Goal: Task Accomplishment & Management: Use online tool/utility

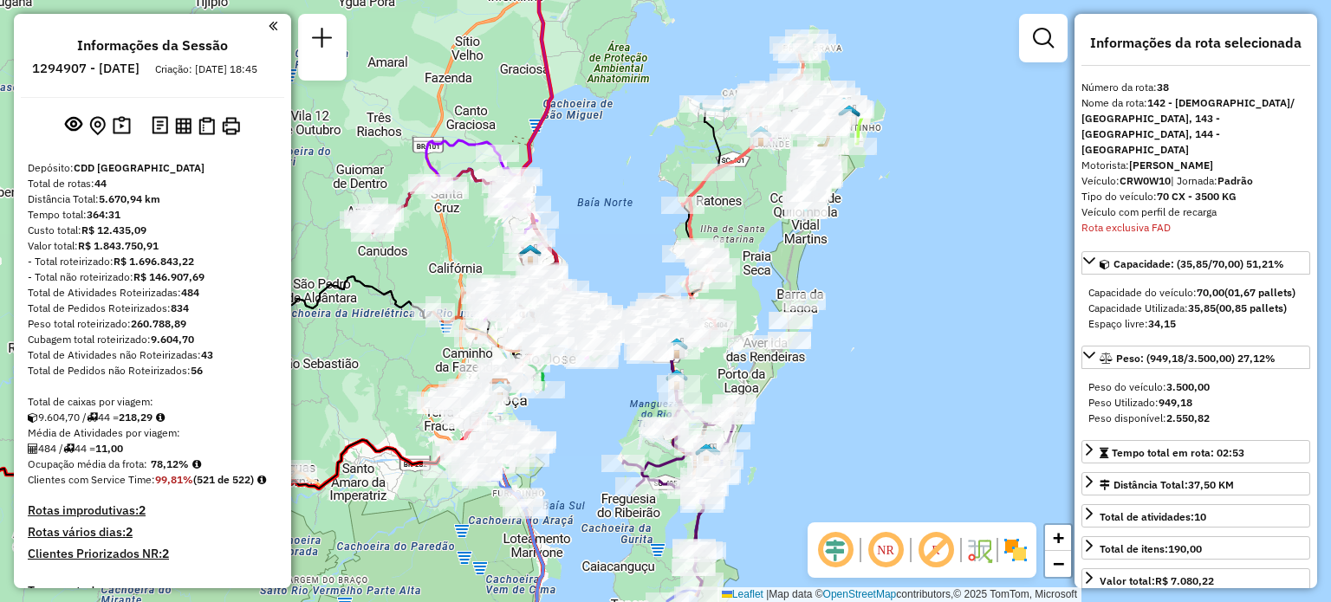
select select "**********"
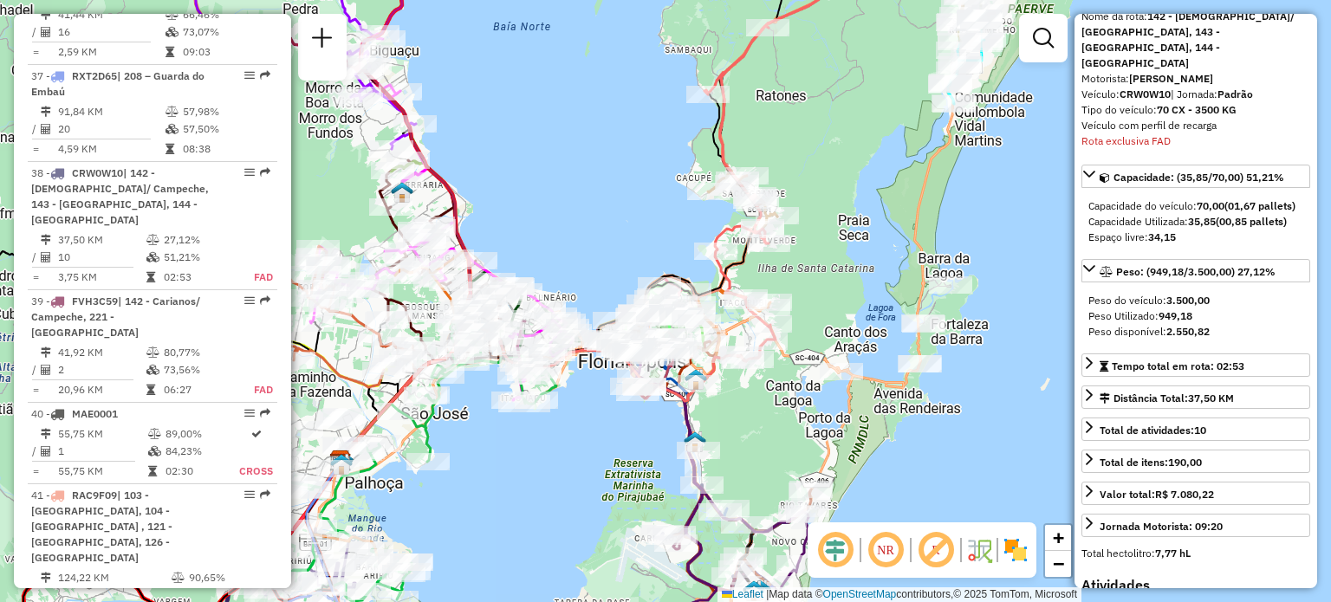
click at [885, 545] on em at bounding box center [886, 551] width 42 height 42
click at [893, 547] on em at bounding box center [886, 551] width 42 height 42
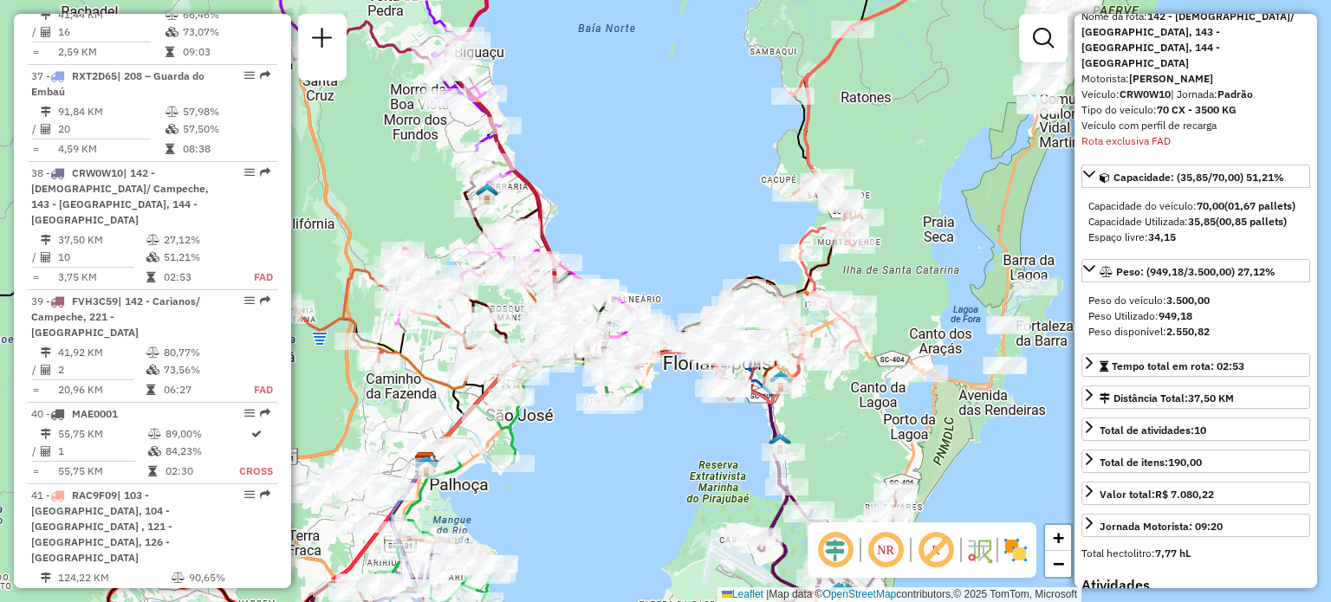
drag, startPoint x: 614, startPoint y: 218, endPoint x: 653, endPoint y: 192, distance: 46.4
click at [631, 212] on div "Janela de atendimento Grade de atendimento Capacidade Transportadoras Veículos …" at bounding box center [665, 301] width 1331 height 602
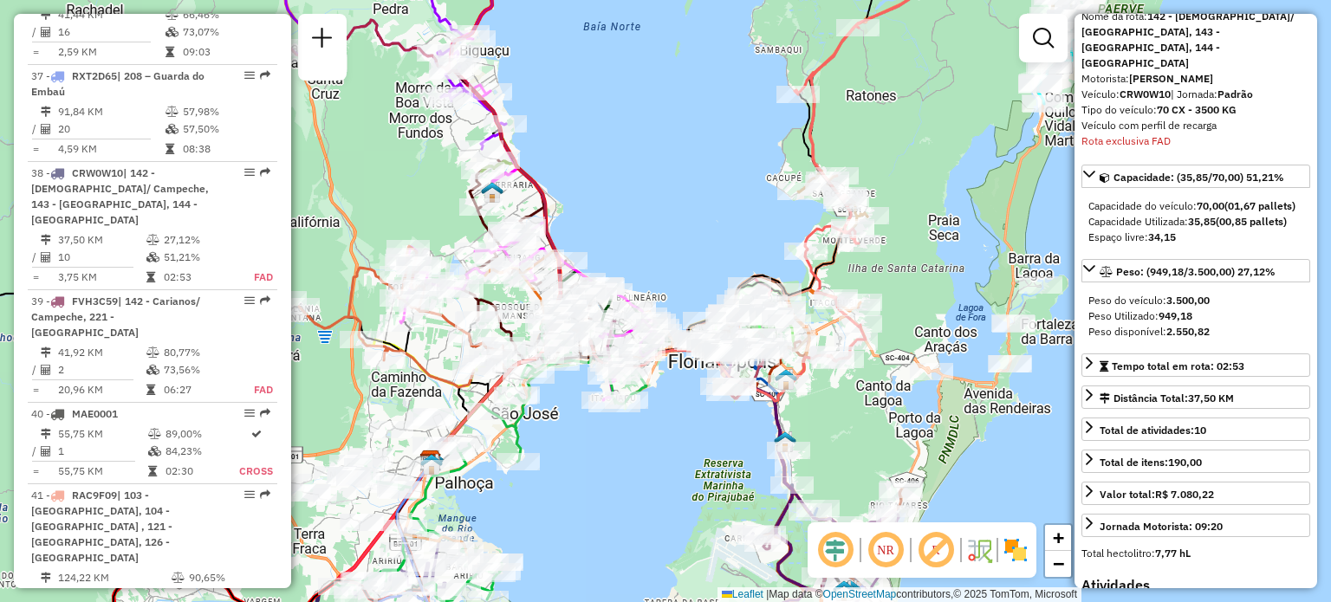
click at [900, 542] on em at bounding box center [886, 551] width 42 height 42
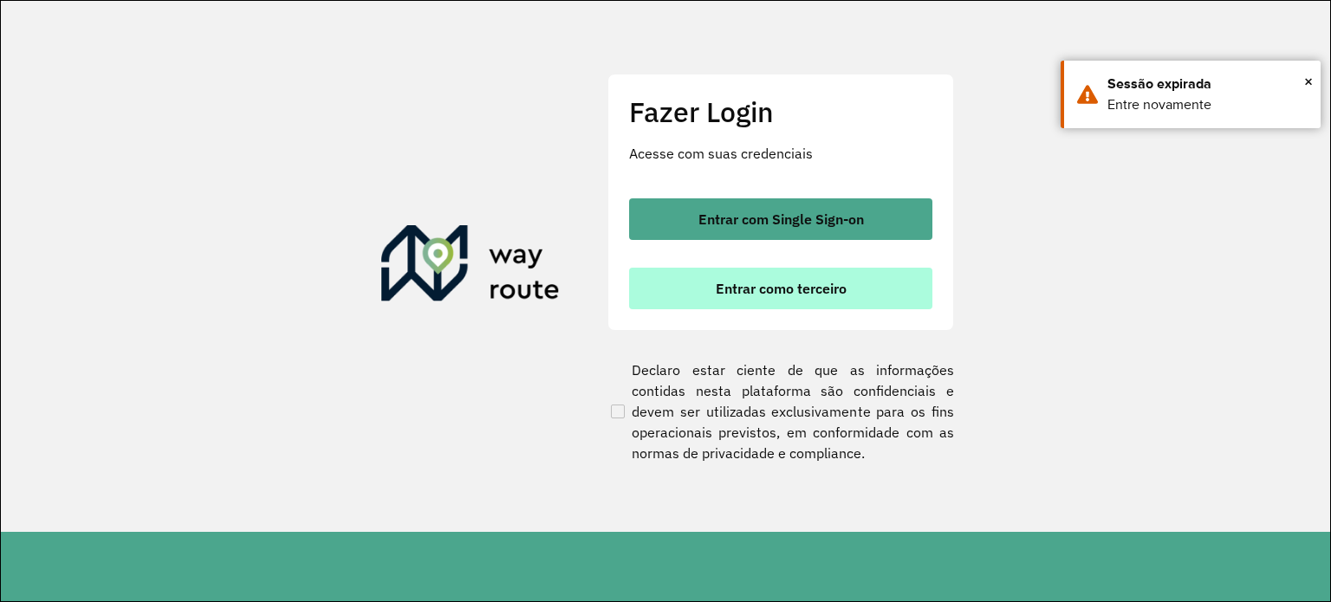
click at [821, 296] on span "Entrar como terceiro" at bounding box center [781, 289] width 131 height 14
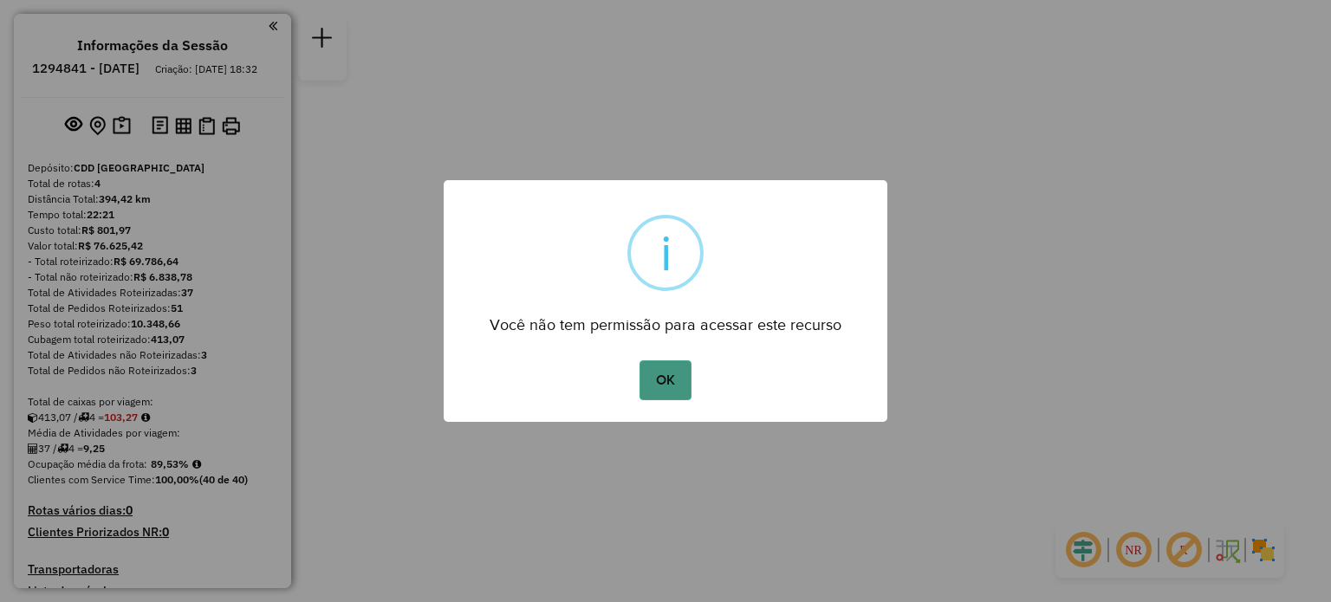
click at [674, 380] on button "OK" at bounding box center [665, 381] width 51 height 40
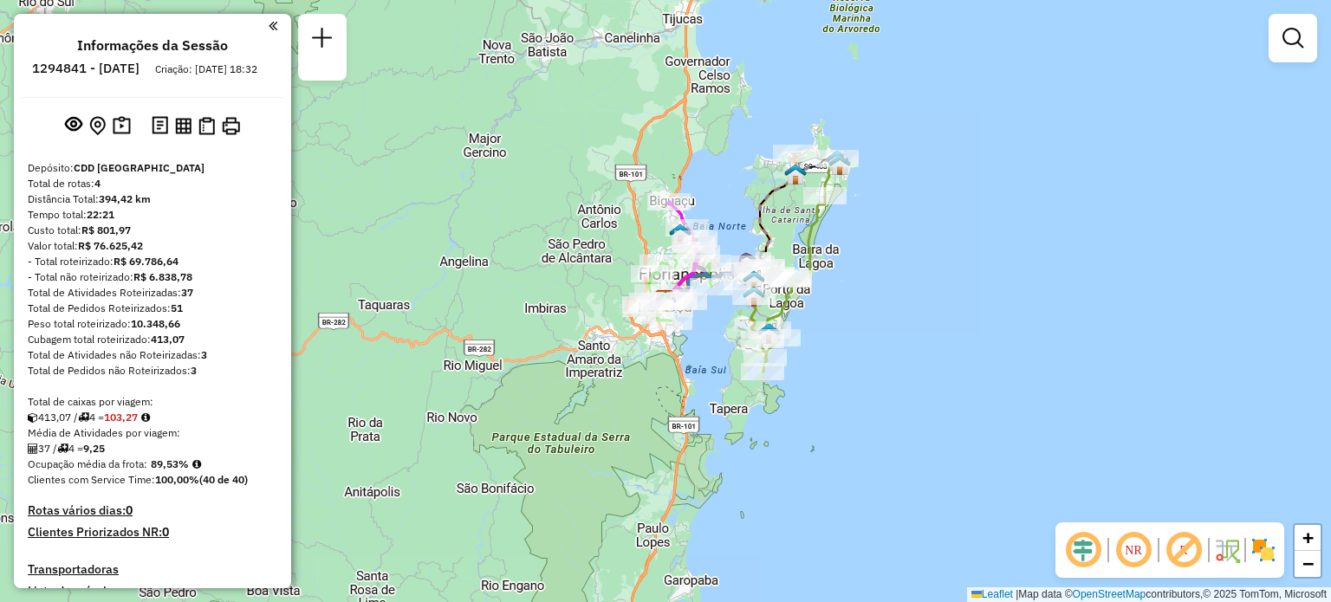
click at [140, 71] on h6 "1294841 - 15/10/2025" at bounding box center [85, 69] width 107 height 16
click at [322, 28] on em at bounding box center [322, 38] width 21 height 21
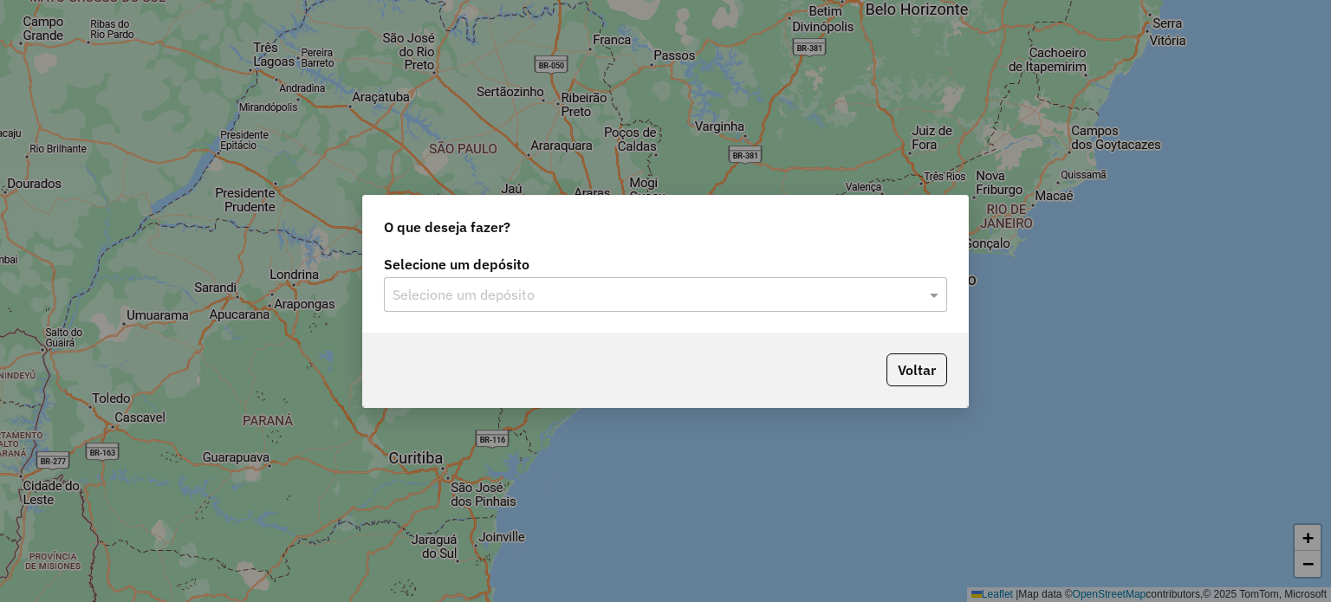
click at [523, 277] on div "Selecione um depósito" at bounding box center [665, 294] width 563 height 35
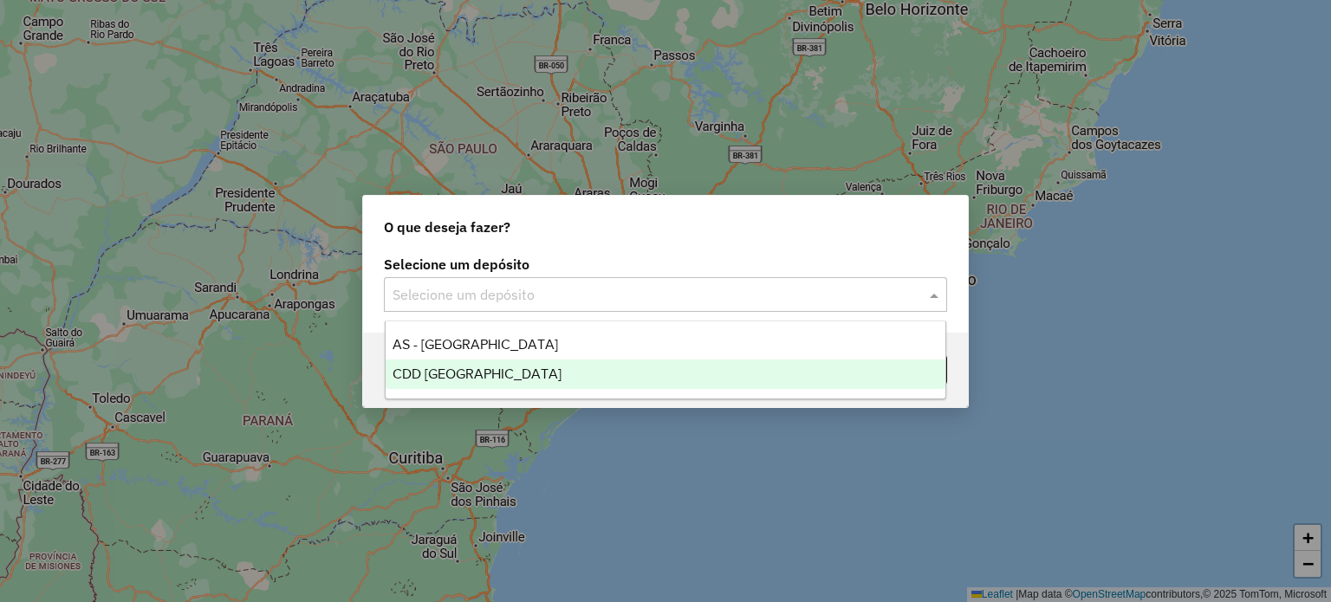
click at [518, 372] on div "CDD [GEOGRAPHIC_DATA]" at bounding box center [666, 374] width 561 height 29
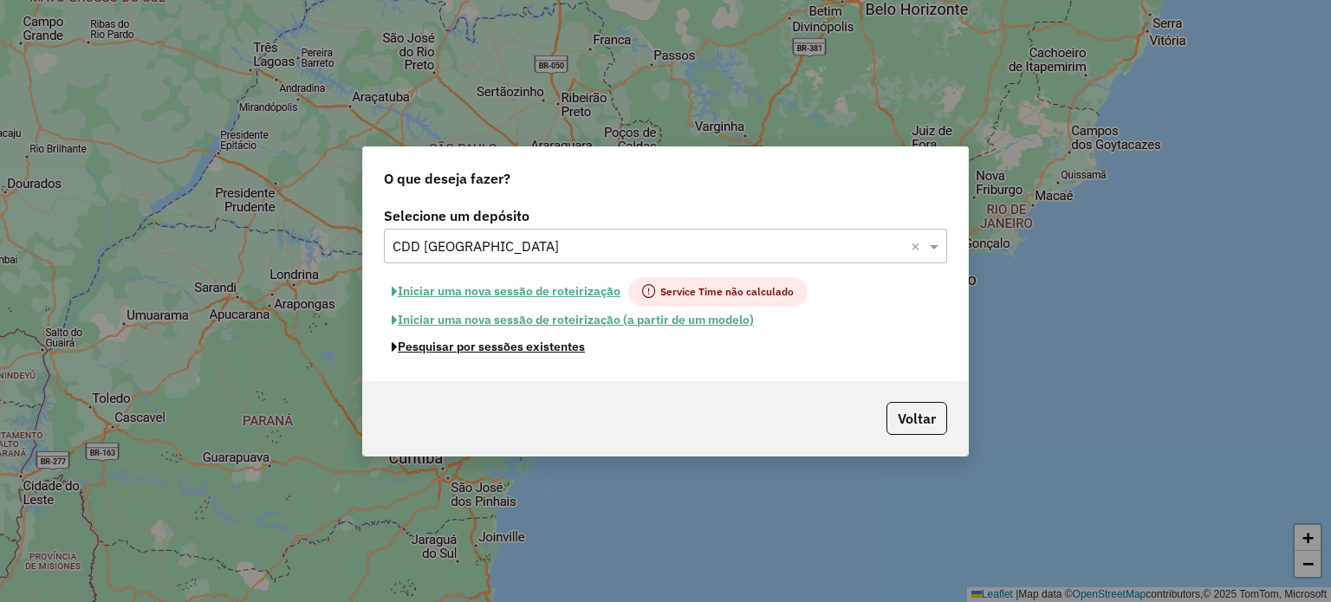
click at [503, 347] on button "Pesquisar por sessões existentes" at bounding box center [488, 347] width 209 height 27
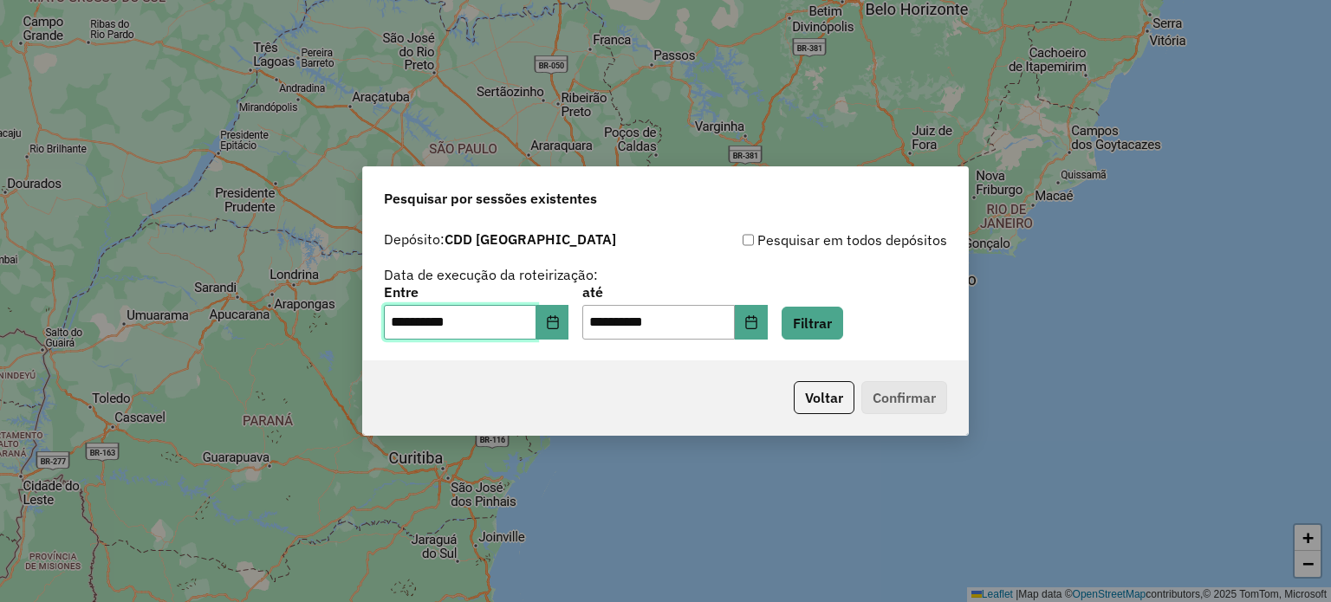
click at [527, 328] on input "**********" at bounding box center [460, 322] width 153 height 35
type input "**********"
click at [711, 322] on input "**********" at bounding box center [658, 322] width 153 height 35
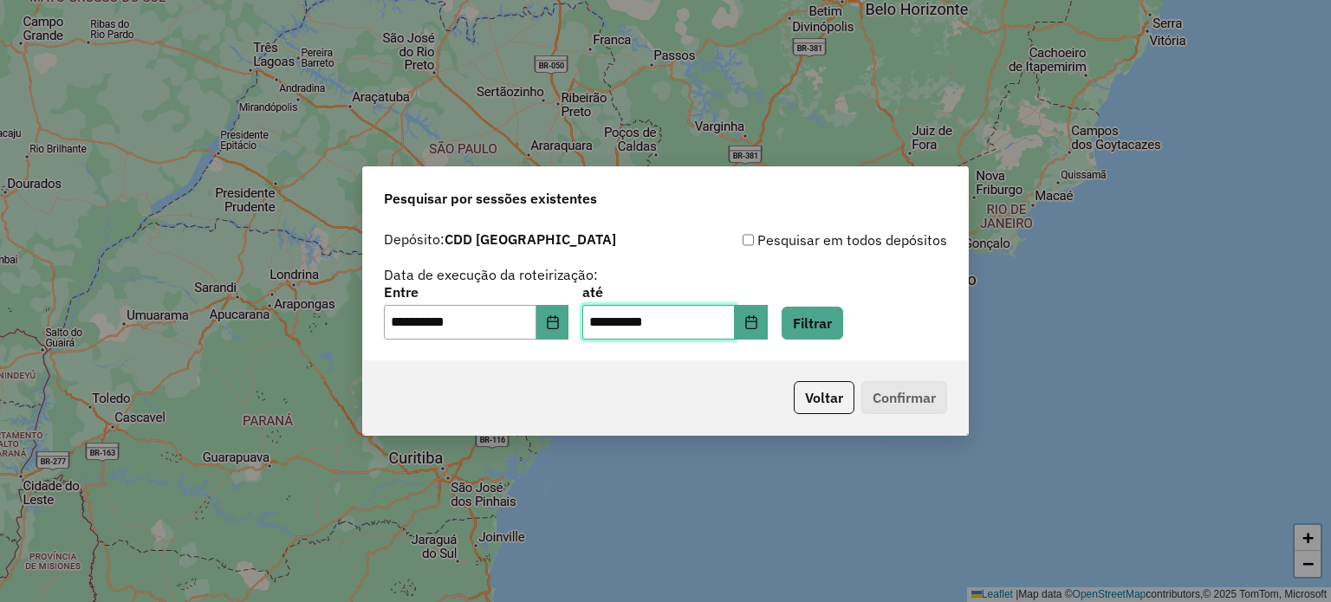
click at [711, 322] on input "**********" at bounding box center [658, 322] width 153 height 35
type input "********"
click at [590, 312] on div "**********" at bounding box center [665, 313] width 563 height 54
click at [601, 313] on input "text" at bounding box center [658, 322] width 153 height 35
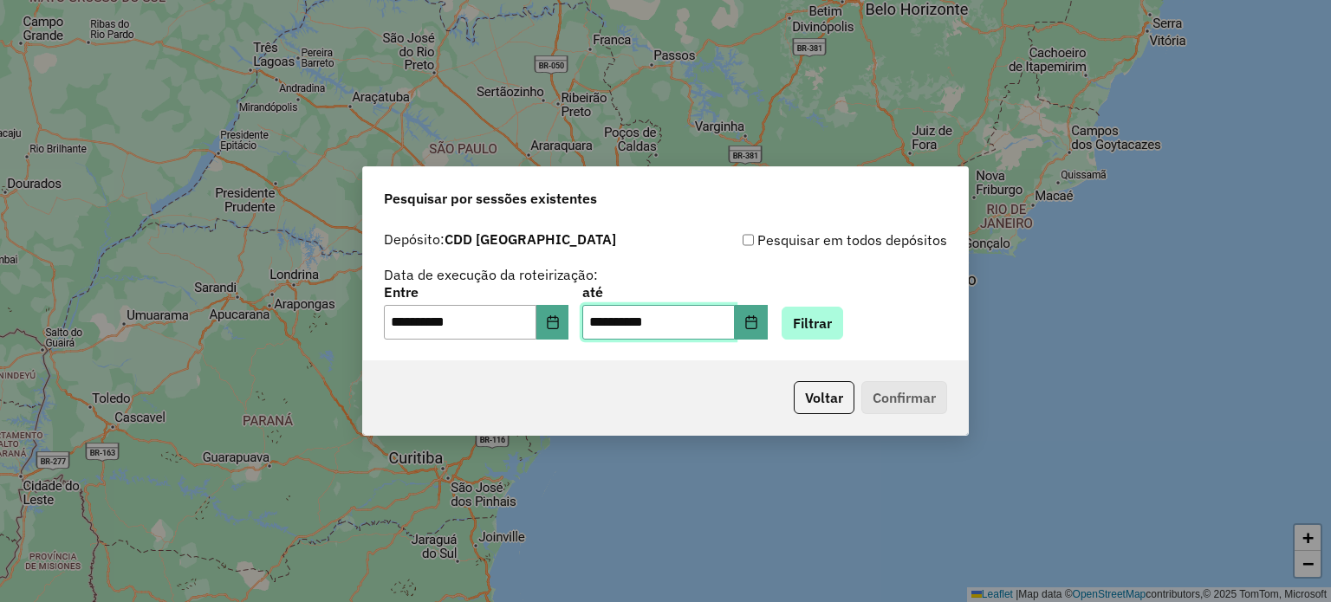
type input "**********"
click at [841, 322] on button "Filtrar" at bounding box center [813, 323] width 62 height 33
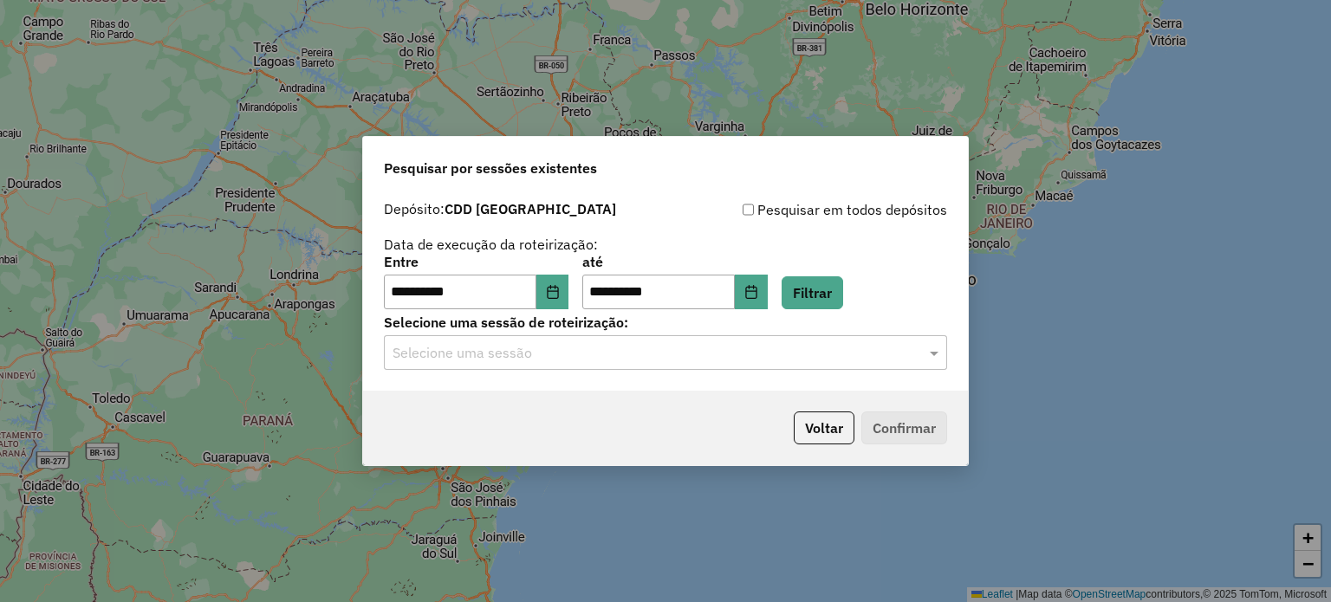
click at [596, 353] on input "text" at bounding box center [648, 353] width 511 height 21
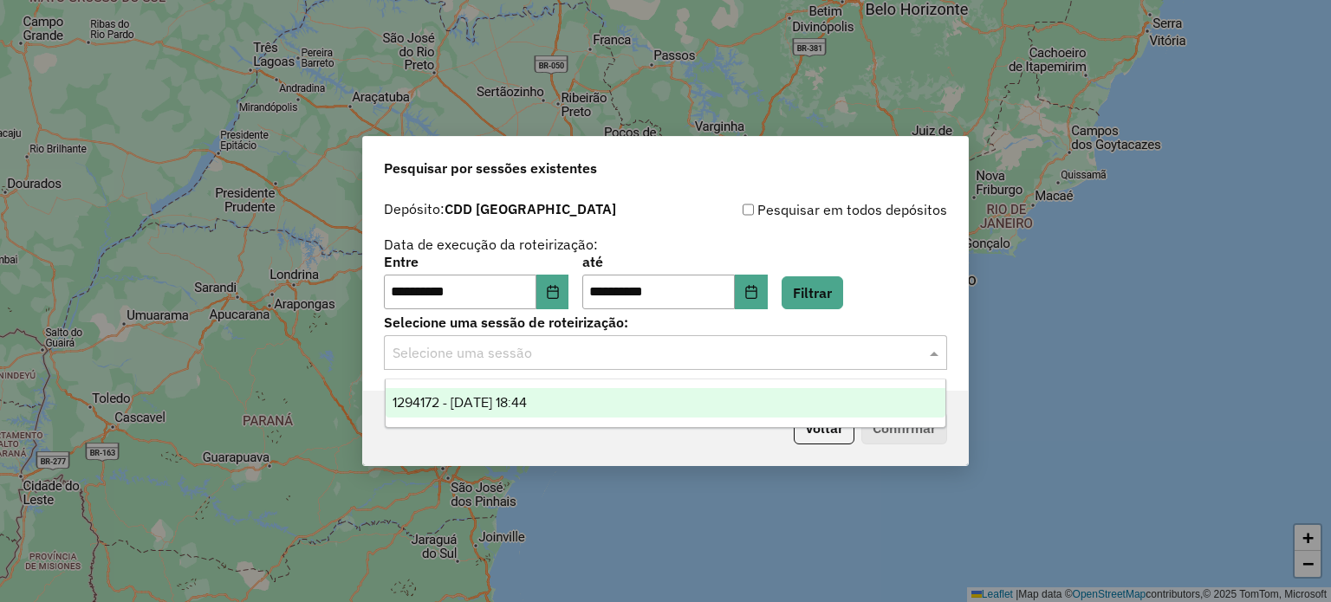
click at [522, 401] on span "1294172 - 14/10/2025 18:44" at bounding box center [460, 402] width 134 height 15
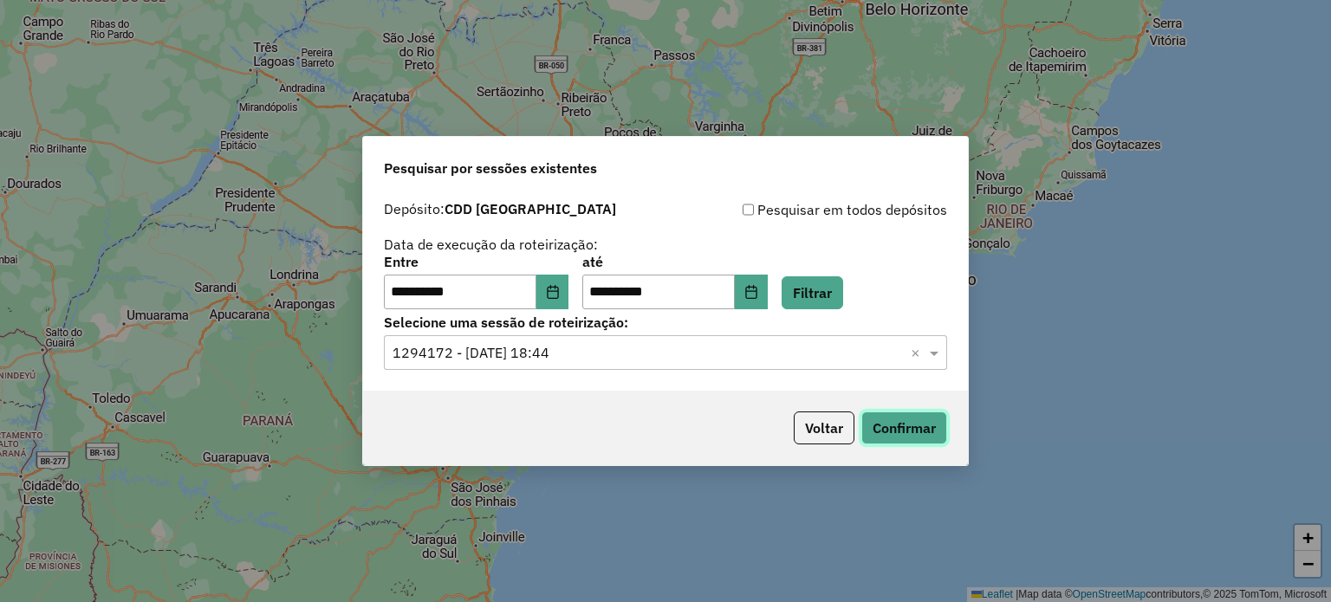
click at [891, 443] on button "Confirmar" at bounding box center [904, 428] width 86 height 33
click at [815, 419] on button "Voltar" at bounding box center [824, 428] width 61 height 33
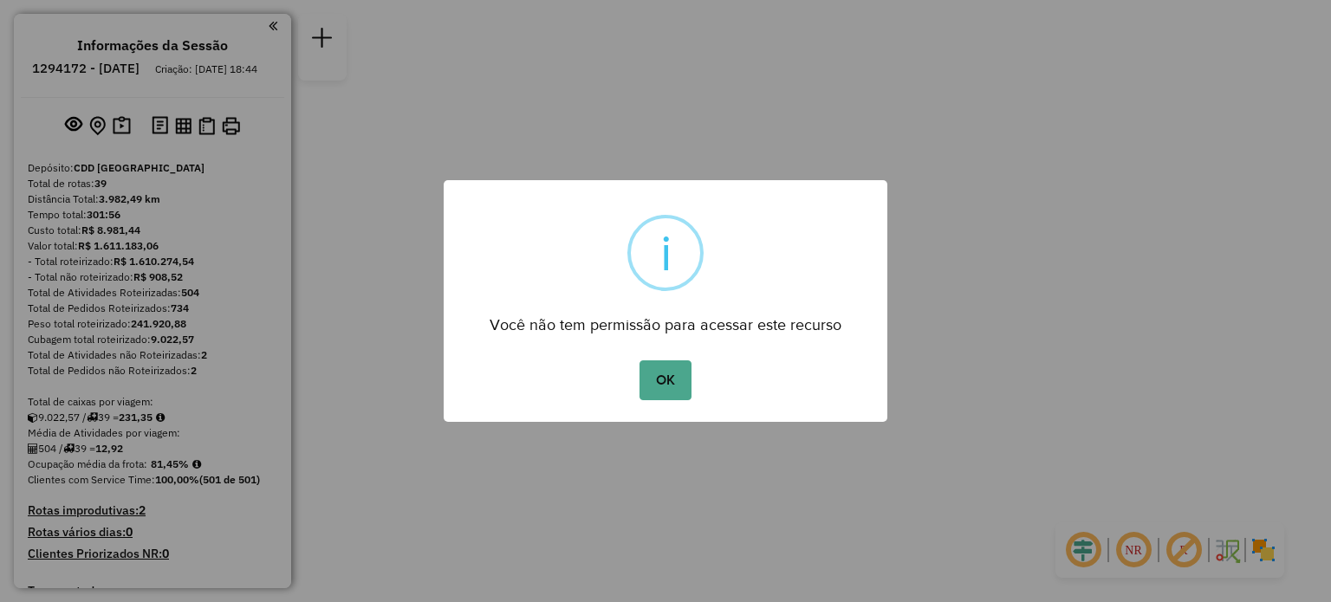
click at [640, 361] on button "OK" at bounding box center [665, 381] width 51 height 40
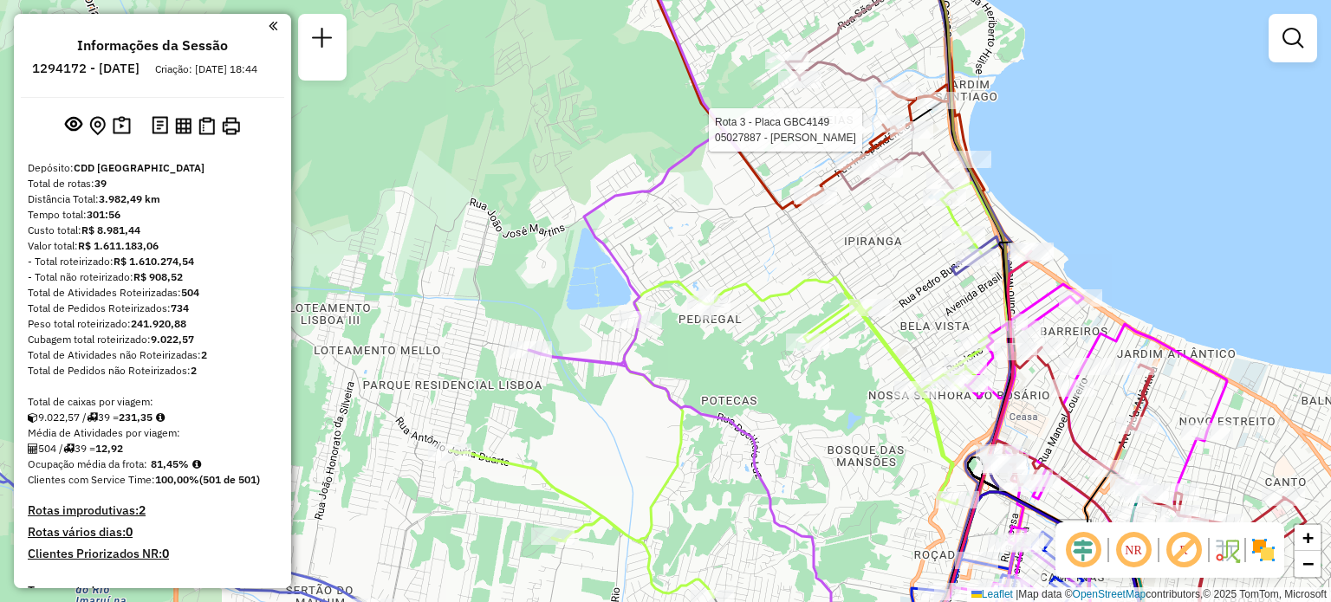
select select "**********"
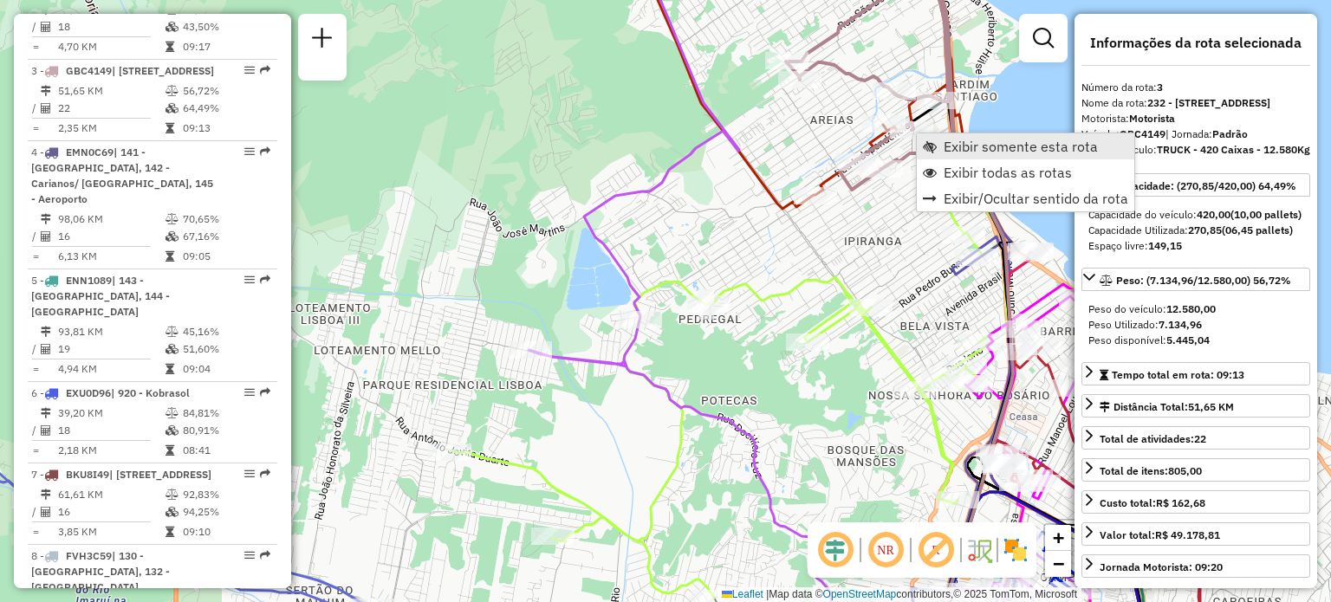
click at [938, 145] on link "Exibir somente esta rota" at bounding box center [1026, 146] width 218 height 26
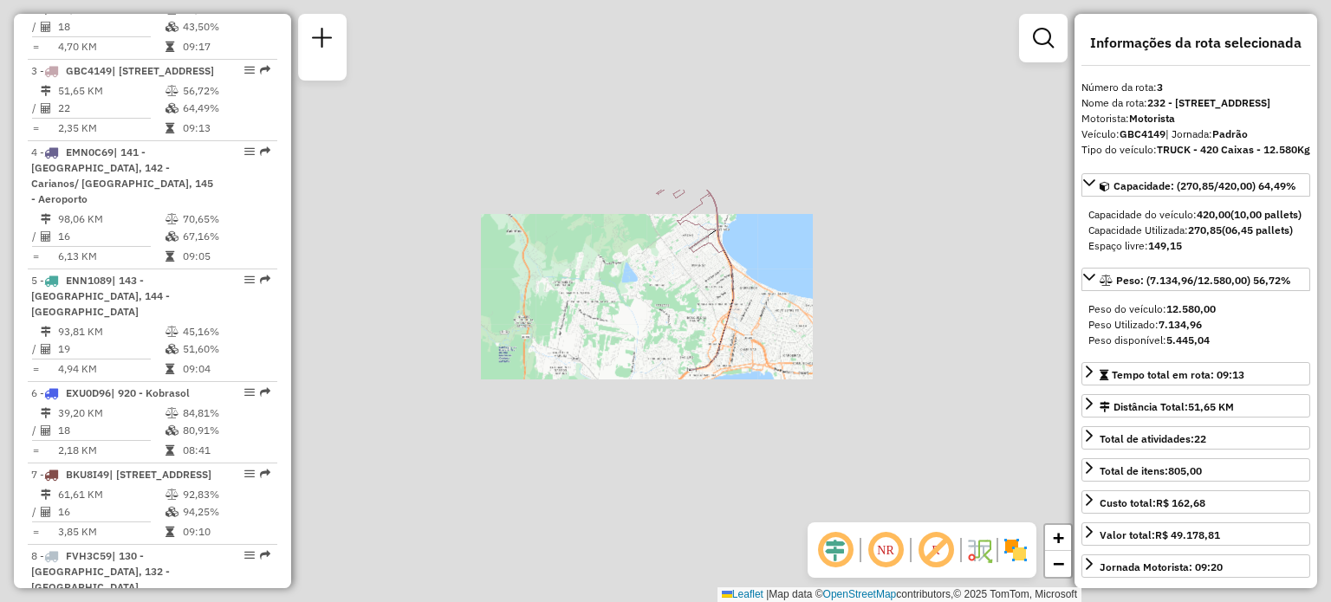
scroll to position [887, 0]
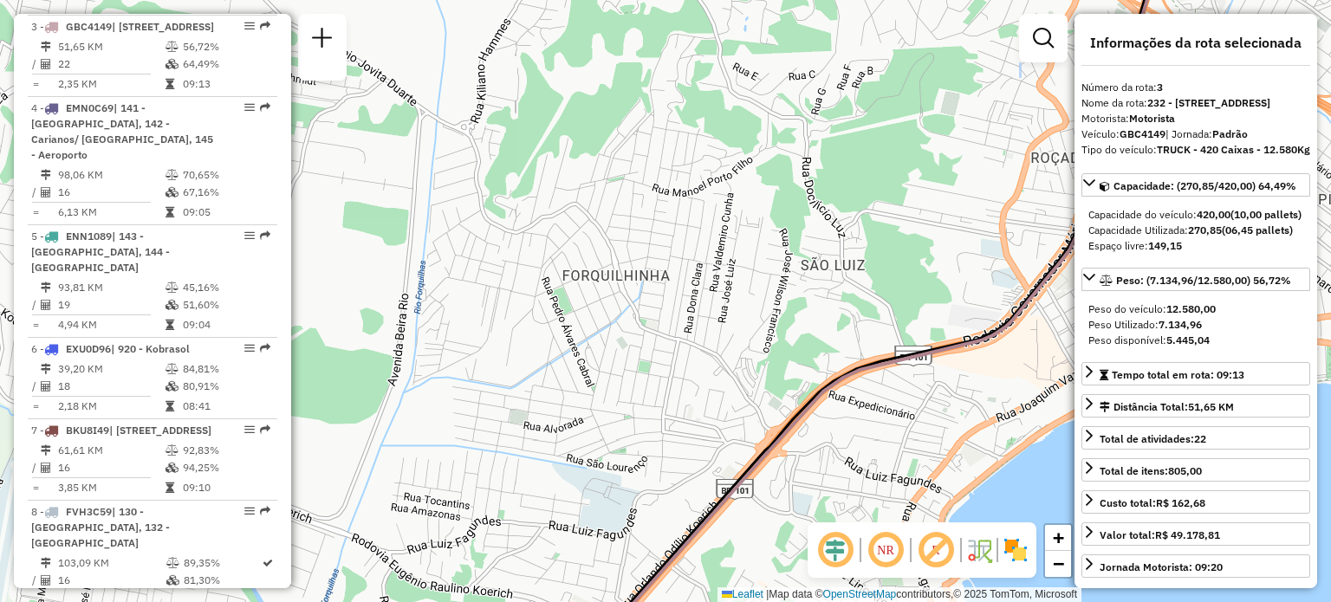
drag, startPoint x: 858, startPoint y: 183, endPoint x: 660, endPoint y: 573, distance: 437.2
click at [623, 601] on html "Aguarde... Pop-up bloqueado! Seu navegador bloqueou automáticamente a abertura …" at bounding box center [665, 301] width 1331 height 602
drag, startPoint x: 762, startPoint y: 247, endPoint x: 541, endPoint y: 643, distance: 453.5
click at [541, 601] on html "Aguarde... Pop-up bloqueado! Seu navegador bloqueou automáticamente a abertura …" at bounding box center [665, 301] width 1331 height 602
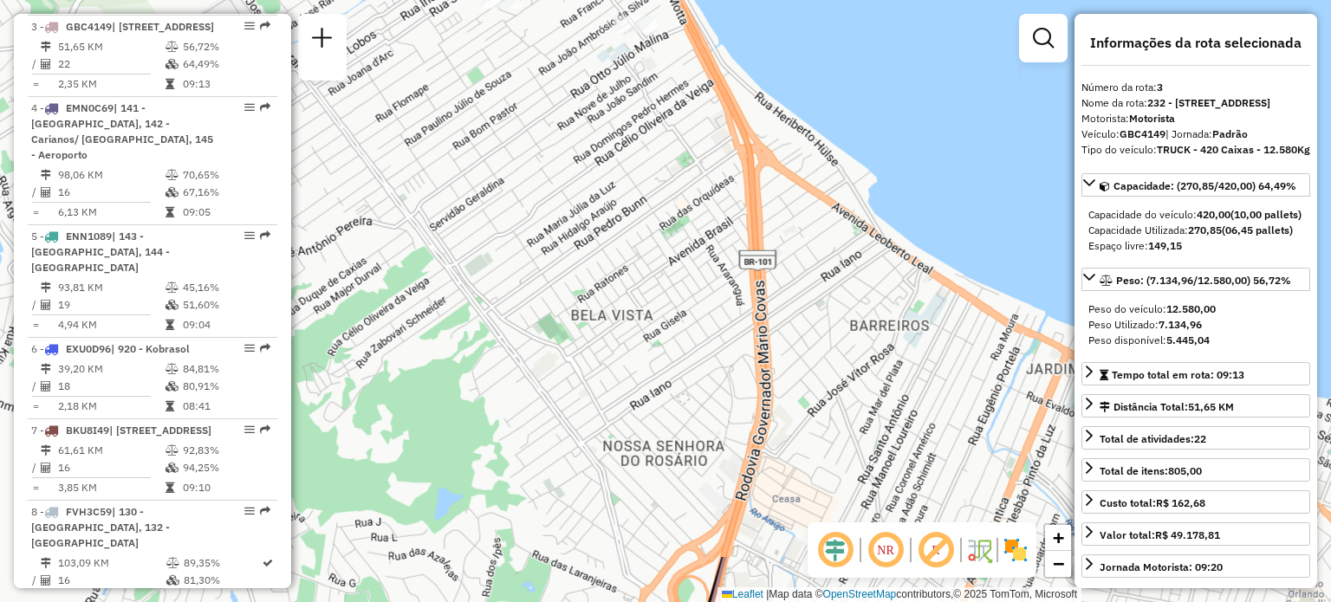
drag, startPoint x: 634, startPoint y: 137, endPoint x: 683, endPoint y: 300, distance: 170.0
click at [683, 300] on div "Janela de atendimento Grade de atendimento Capacidade Transportadoras Veículos …" at bounding box center [665, 301] width 1331 height 602
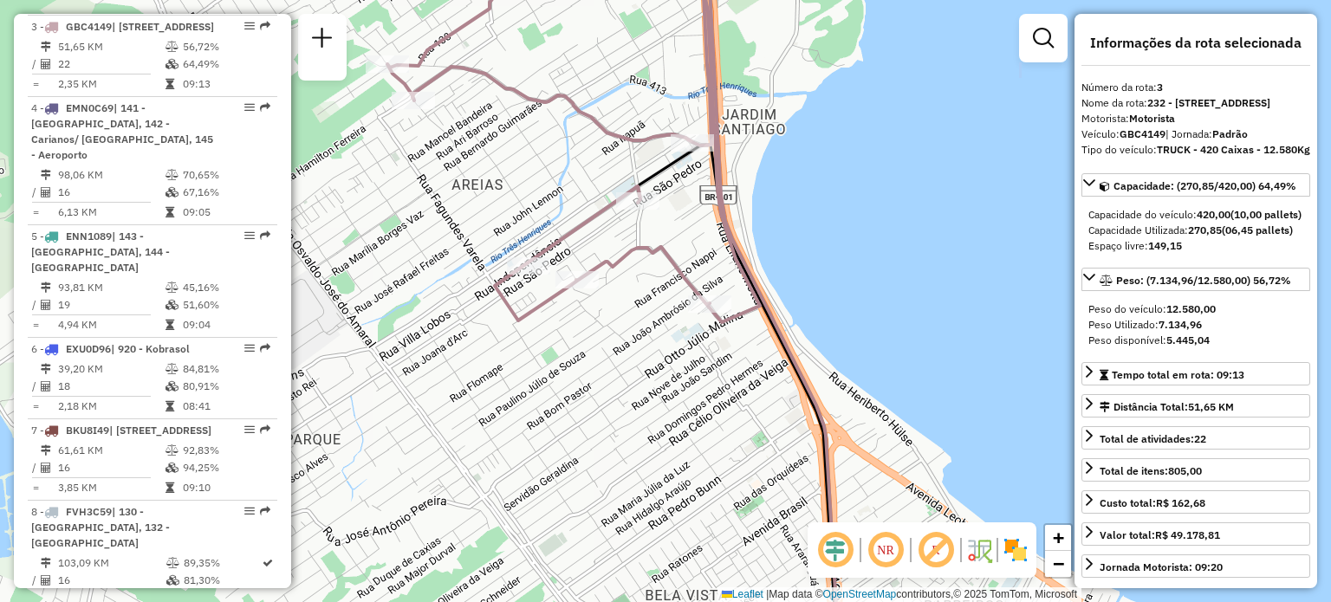
click at [1028, 44] on link at bounding box center [1043, 38] width 35 height 35
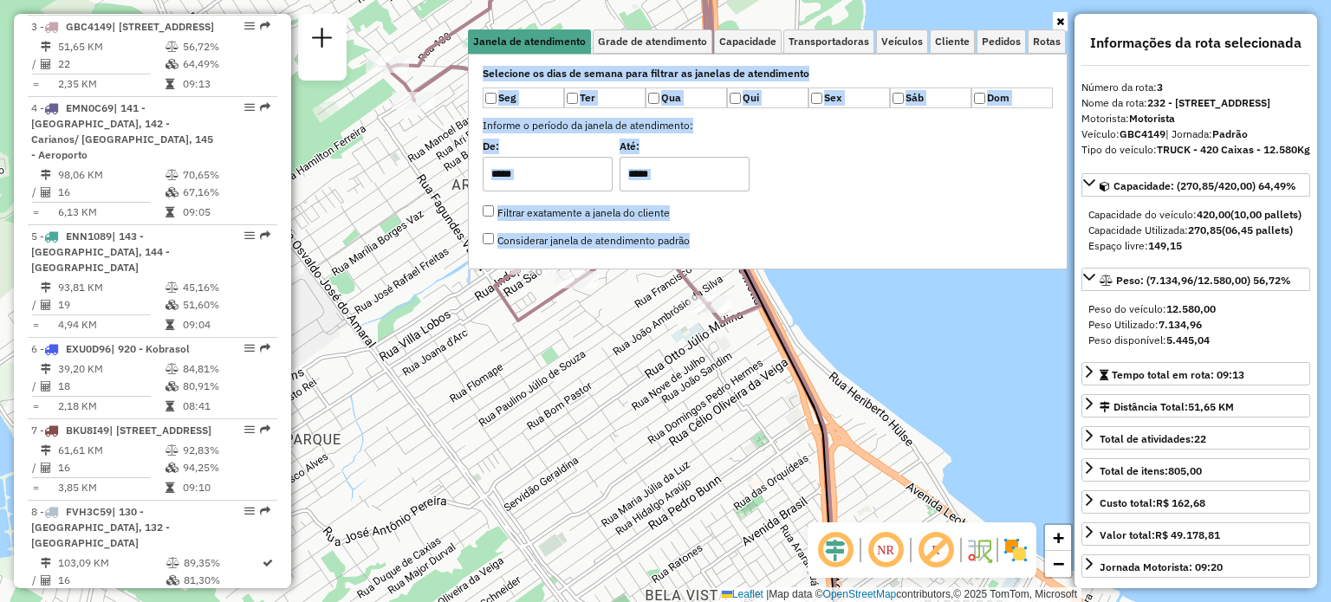
click at [1074, 18] on div "Janela de atendimento Grade de atendimento Capacidade Transportadoras Veículos …" at bounding box center [665, 301] width 1331 height 602
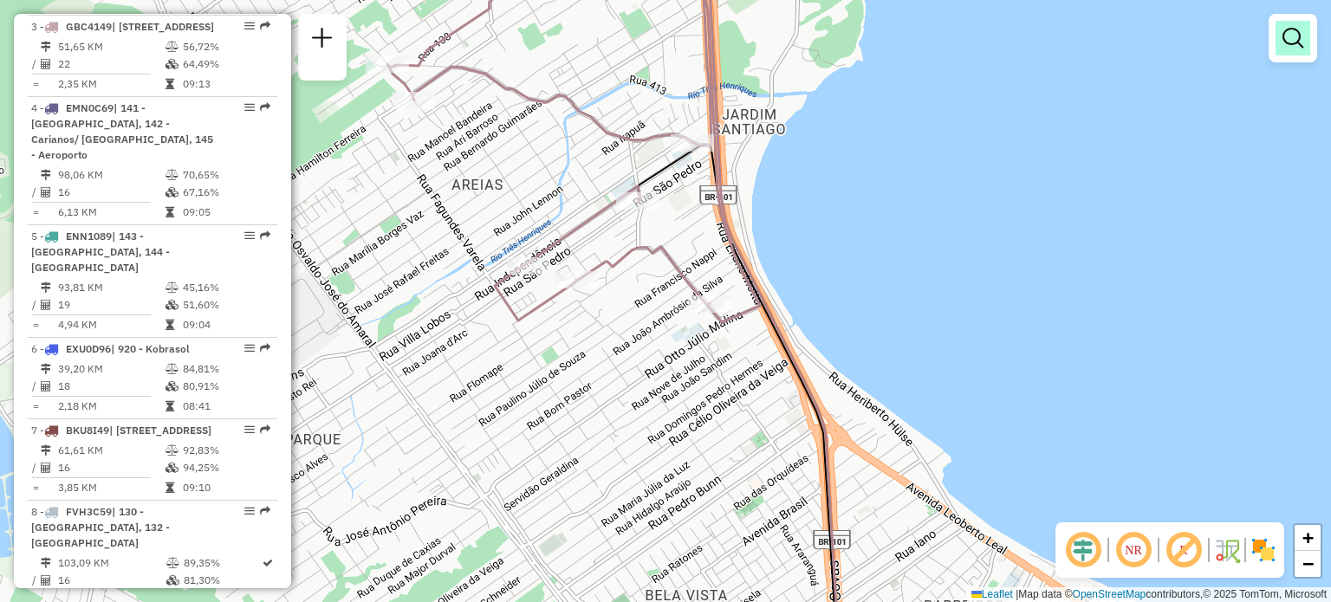
click at [1295, 41] on em at bounding box center [1293, 38] width 21 height 21
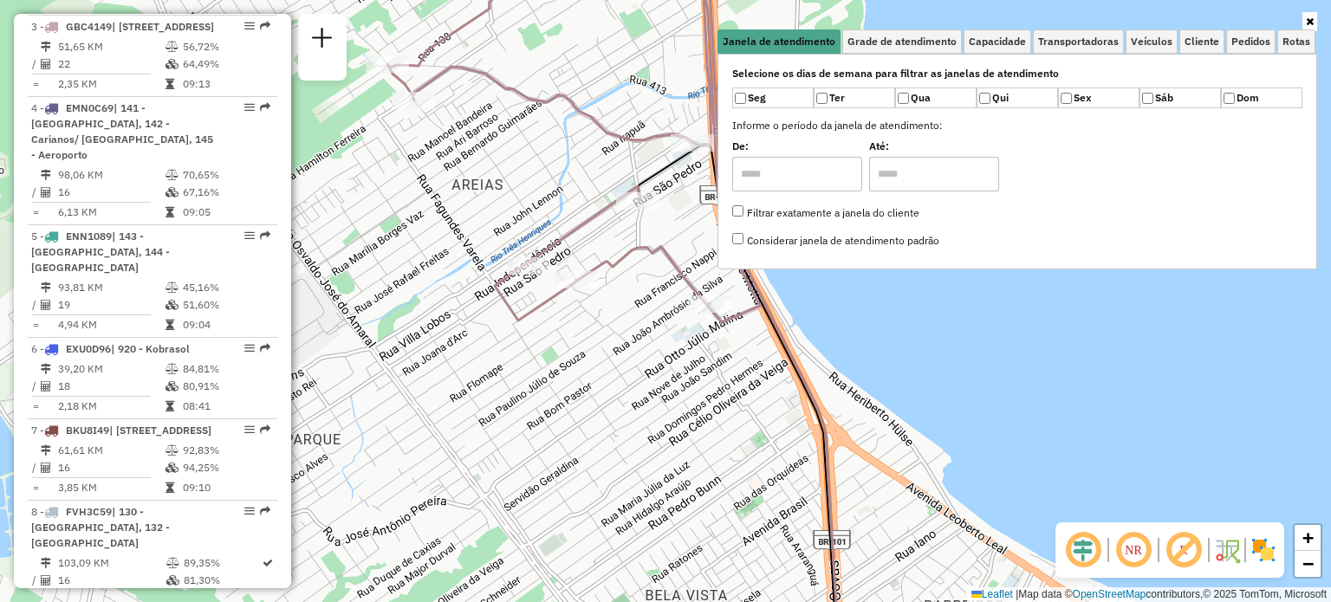
click at [1313, 16] on icon at bounding box center [1310, 21] width 8 height 10
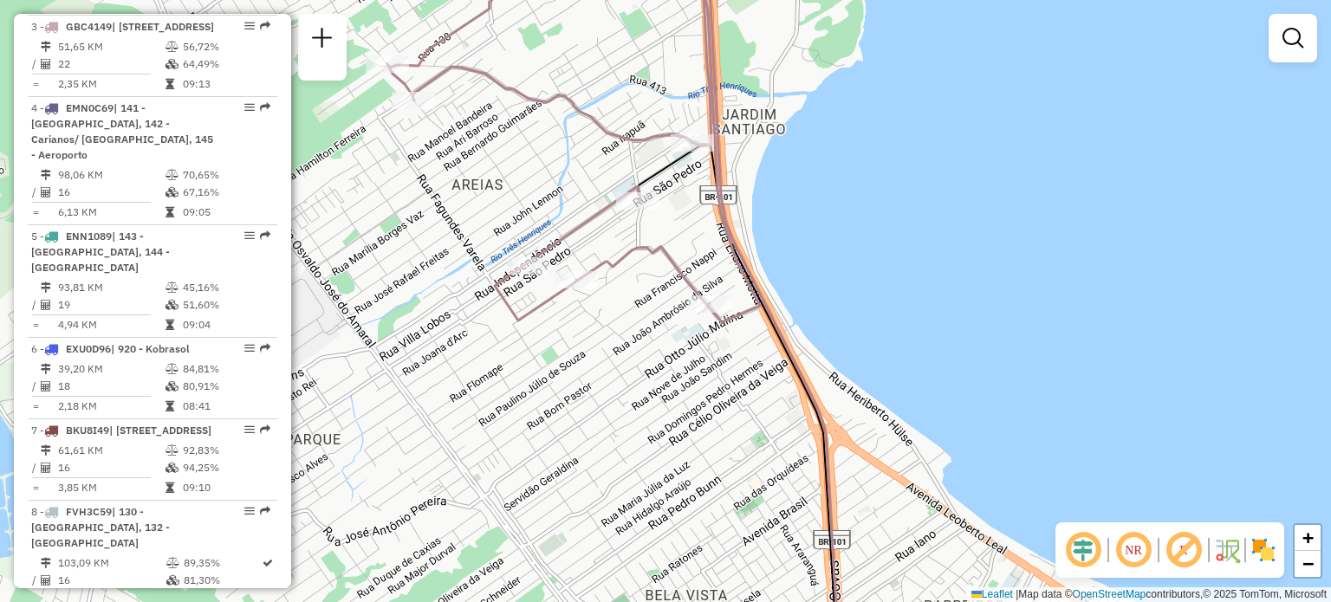
click at [910, 138] on div "Janela de atendimento Grade de atendimento Capacidade Transportadoras Veículos …" at bounding box center [665, 301] width 1331 height 602
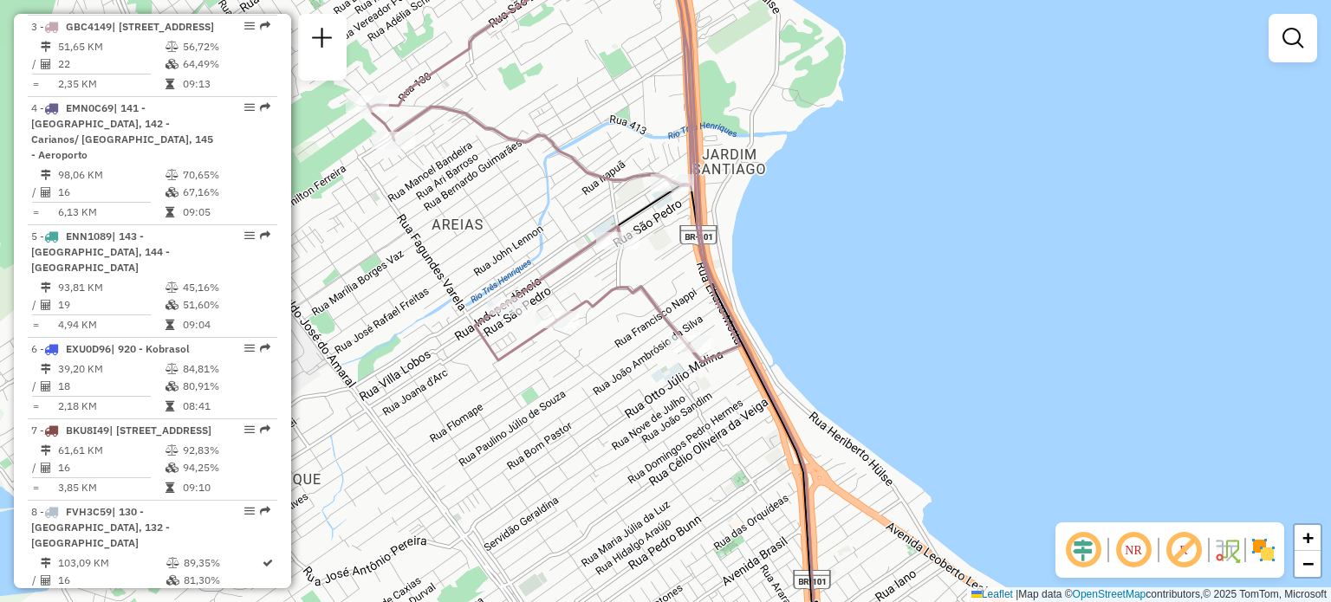
drag, startPoint x: 919, startPoint y: 143, endPoint x: 846, endPoint y: 192, distance: 88.2
click at [874, 196] on div "Janela de atendimento Grade de atendimento Capacidade Transportadoras Veículos …" at bounding box center [665, 301] width 1331 height 602
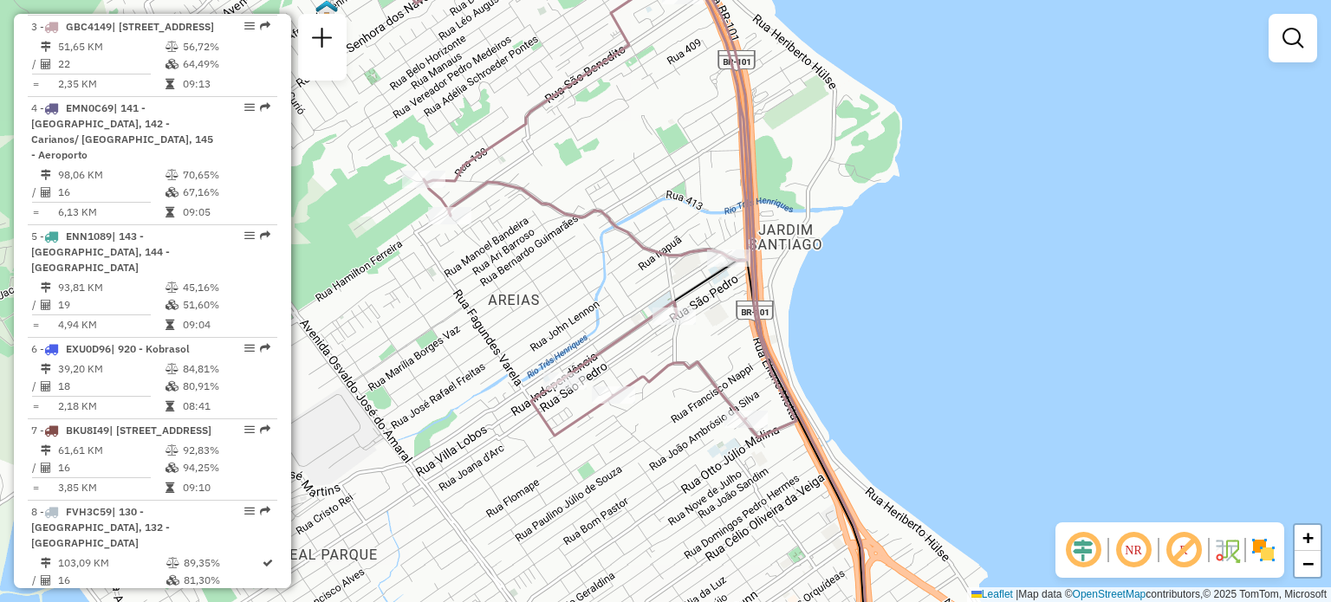
drag, startPoint x: 485, startPoint y: 169, endPoint x: 579, endPoint y: 218, distance: 105.4
click at [579, 218] on icon at bounding box center [601, 213] width 390 height 449
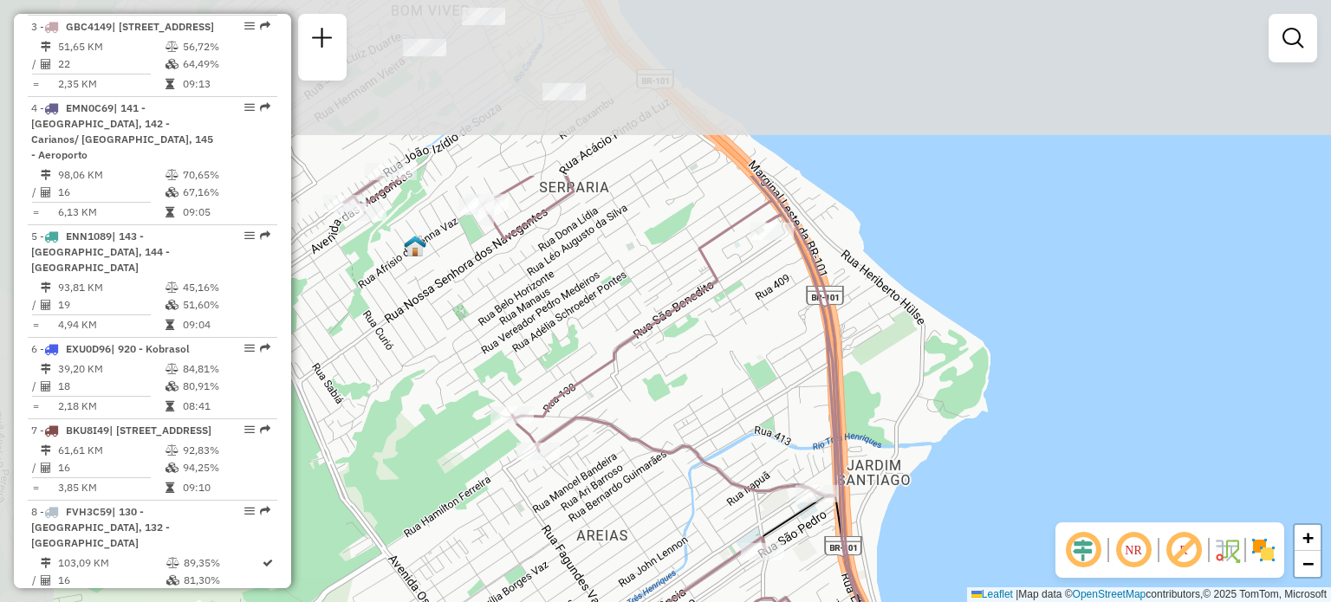
drag, startPoint x: 483, startPoint y: 116, endPoint x: 575, endPoint y: 376, distance: 276.0
click at [575, 376] on div "Janela de atendimento Grade de atendimento Capacidade Transportadoras Veículos …" at bounding box center [665, 301] width 1331 height 602
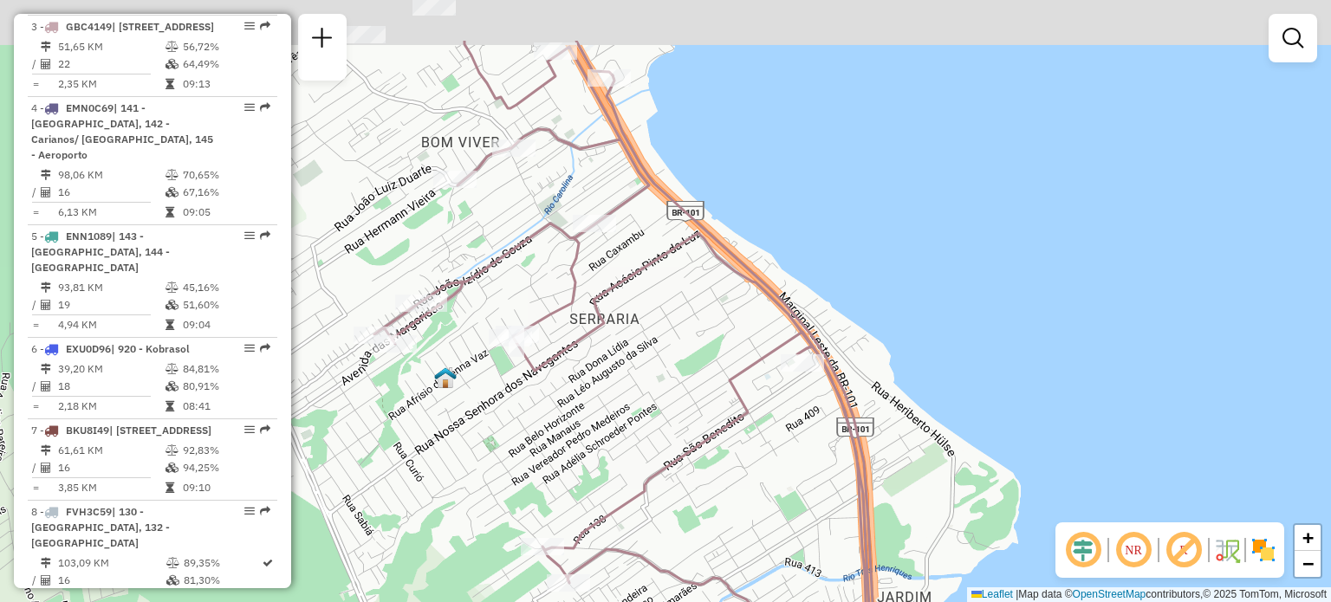
click at [625, 247] on div "Janela de atendimento Grade de atendimento Capacidade Transportadoras Veículos …" at bounding box center [665, 301] width 1331 height 602
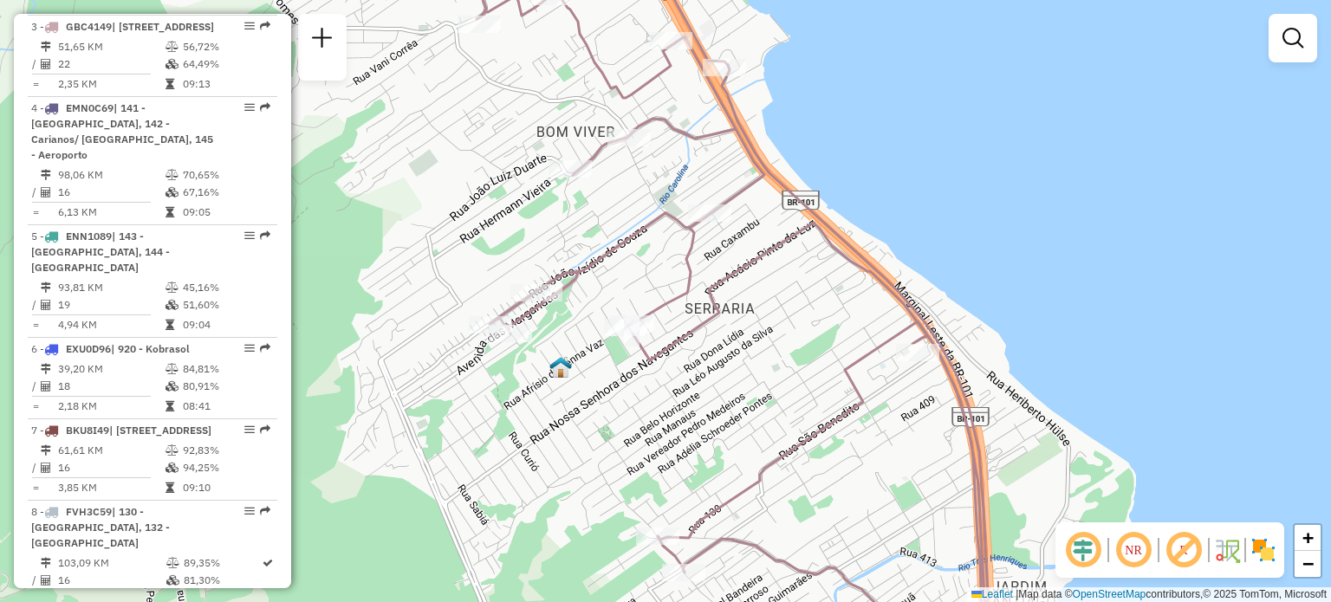
drag, startPoint x: 465, startPoint y: 295, endPoint x: 566, endPoint y: 328, distance: 106.6
click at [593, 276] on icon at bounding box center [729, 286] width 517 height 723
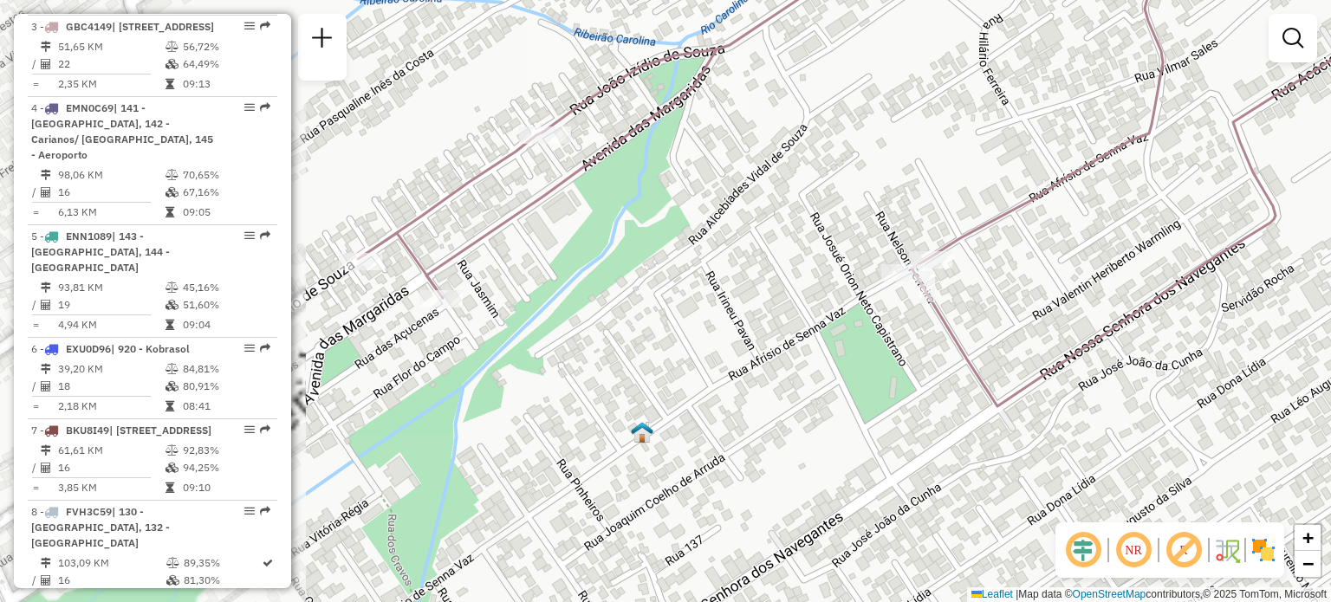
drag, startPoint x: 478, startPoint y: 326, endPoint x: 535, endPoint y: 322, distance: 57.4
click at [534, 322] on div "Janela de atendimento Grade de atendimento Capacidade Transportadoras Veículos …" at bounding box center [665, 301] width 1331 height 602
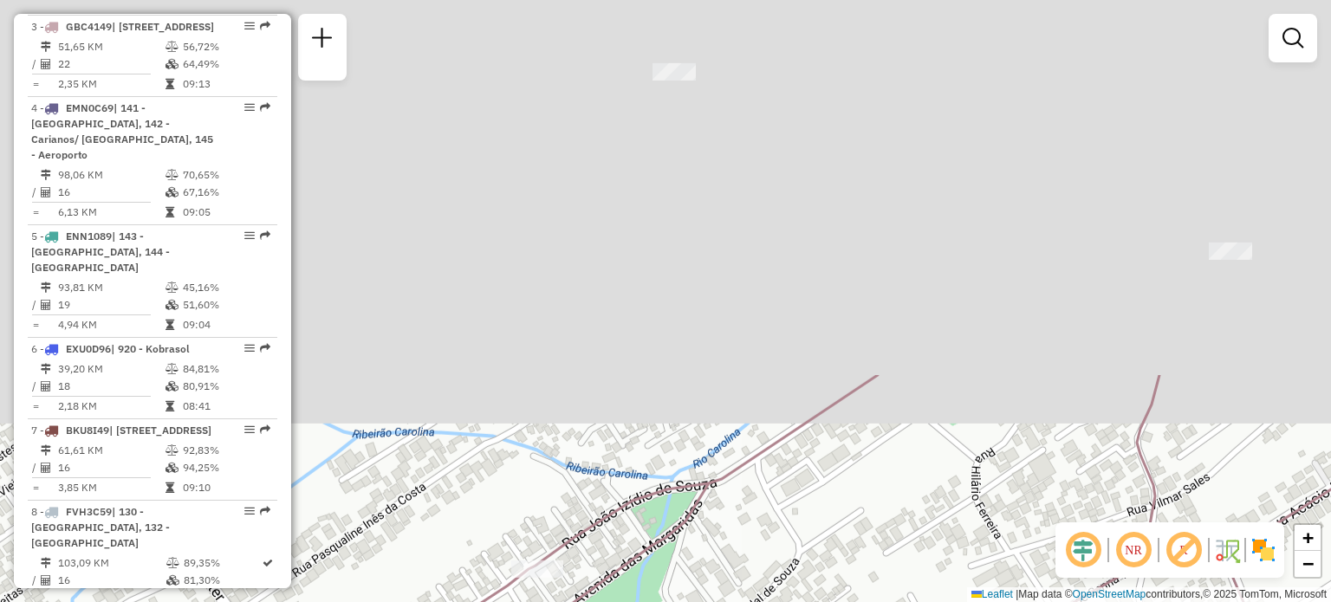
drag, startPoint x: 582, startPoint y: 86, endPoint x: 537, endPoint y: 533, distance: 449.4
click at [520, 555] on div "Janela de atendimento Grade de atendimento Capacidade Transportadoras Veículos …" at bounding box center [665, 301] width 1331 height 602
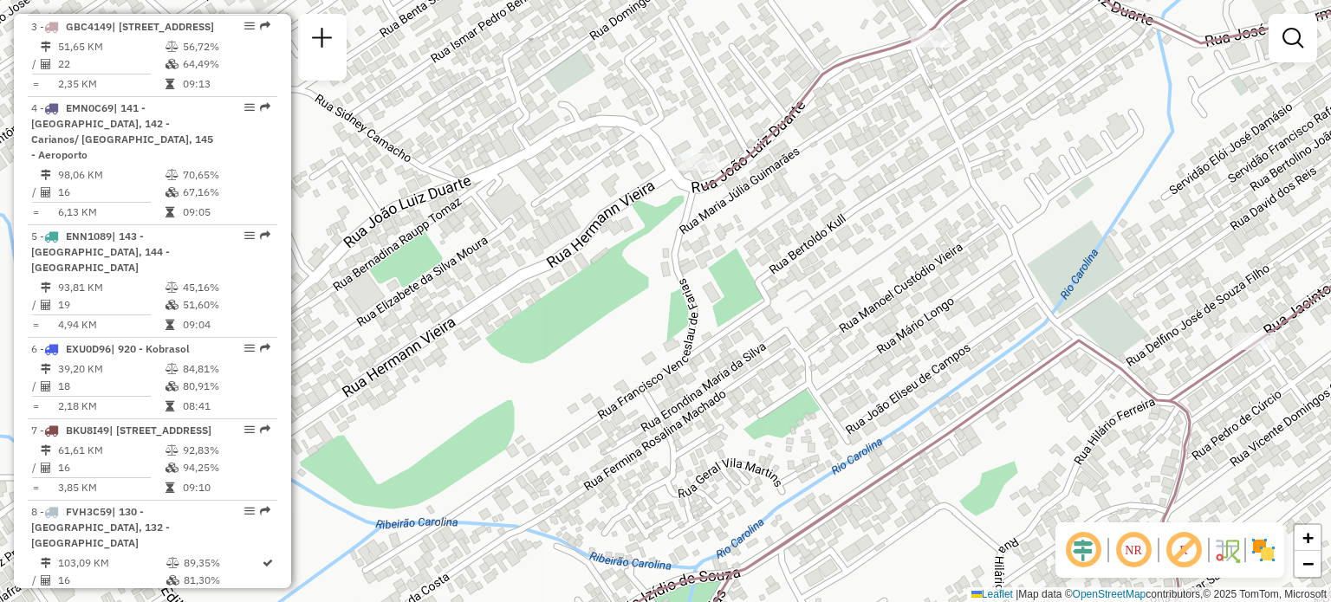
drag, startPoint x: 736, startPoint y: 156, endPoint x: 763, endPoint y: 187, distance: 41.7
click at [763, 186] on div "Rota 3 - Placa GBC4149 05089268 - NELCI RIBEIRO DO NAS Janela de atendimento Gr…" at bounding box center [665, 301] width 1331 height 602
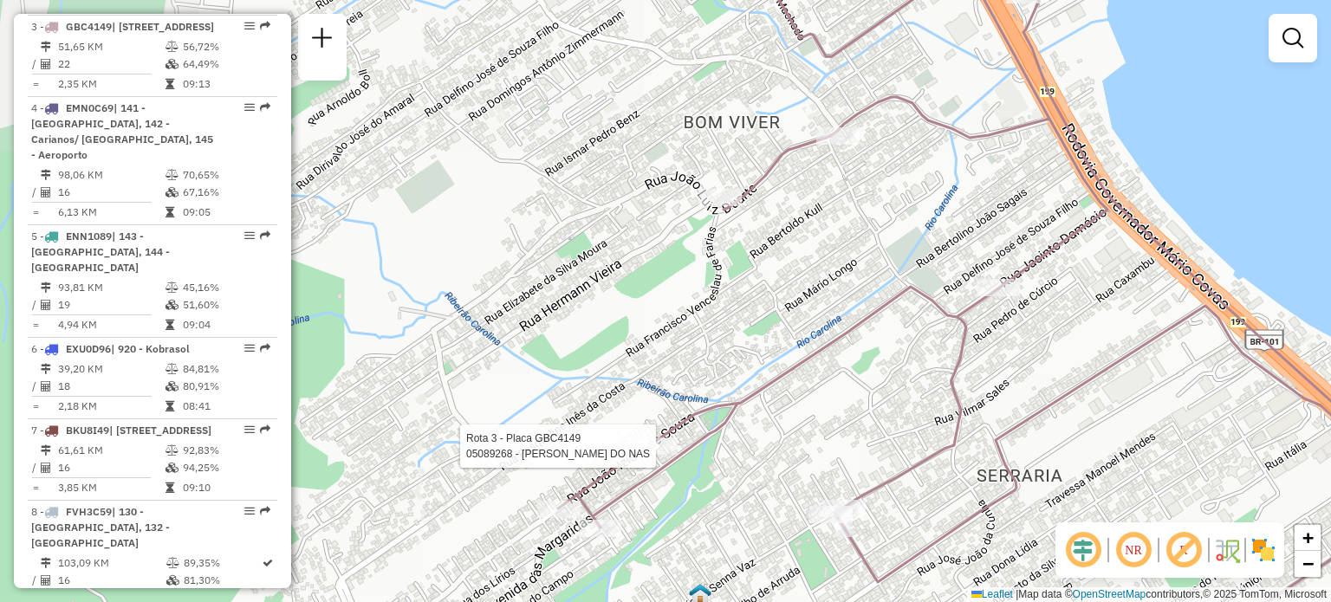
drag, startPoint x: 878, startPoint y: 221, endPoint x: 837, endPoint y: 235, distance: 43.0
click at [838, 235] on div "Rota 3 - Placa GBC4149 05089268 - NELCI RIBEIRO DO NAS Janela de atendimento Gr…" at bounding box center [665, 301] width 1331 height 602
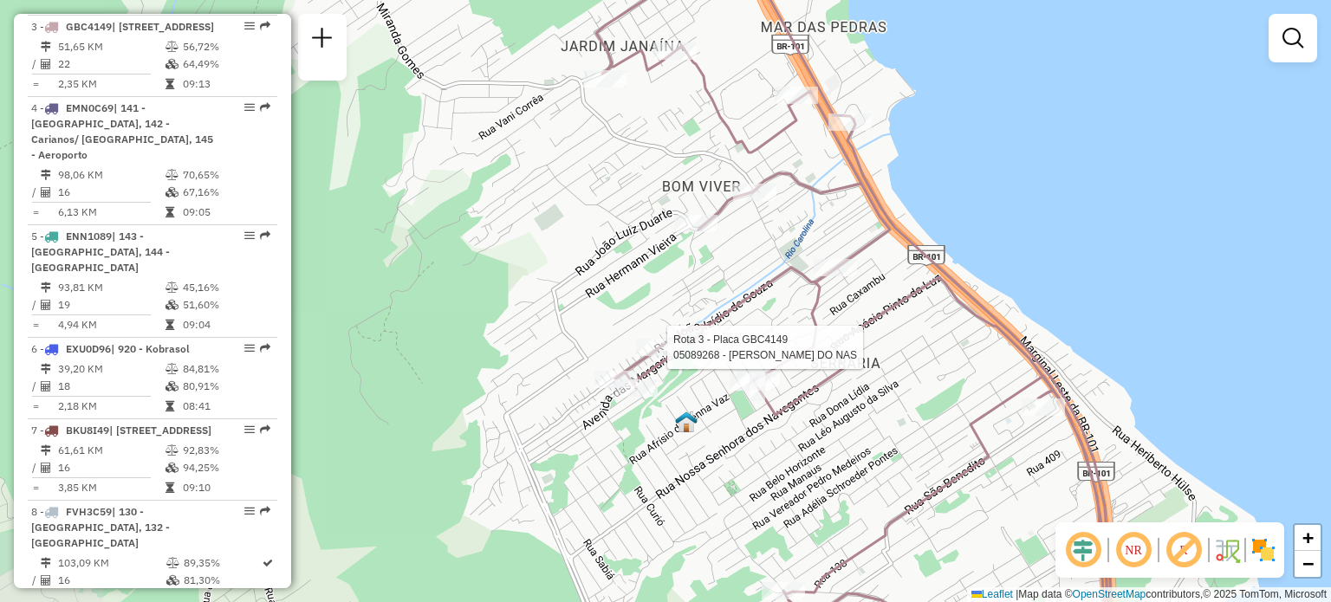
drag, startPoint x: 774, startPoint y: 233, endPoint x: 770, endPoint y: 270, distance: 37.4
click at [776, 266] on div "Rota 3 - Placa GBC4149 05089268 - NELCI RIBEIRO DO NAS Janela de atendimento Gr…" at bounding box center [665, 301] width 1331 height 602
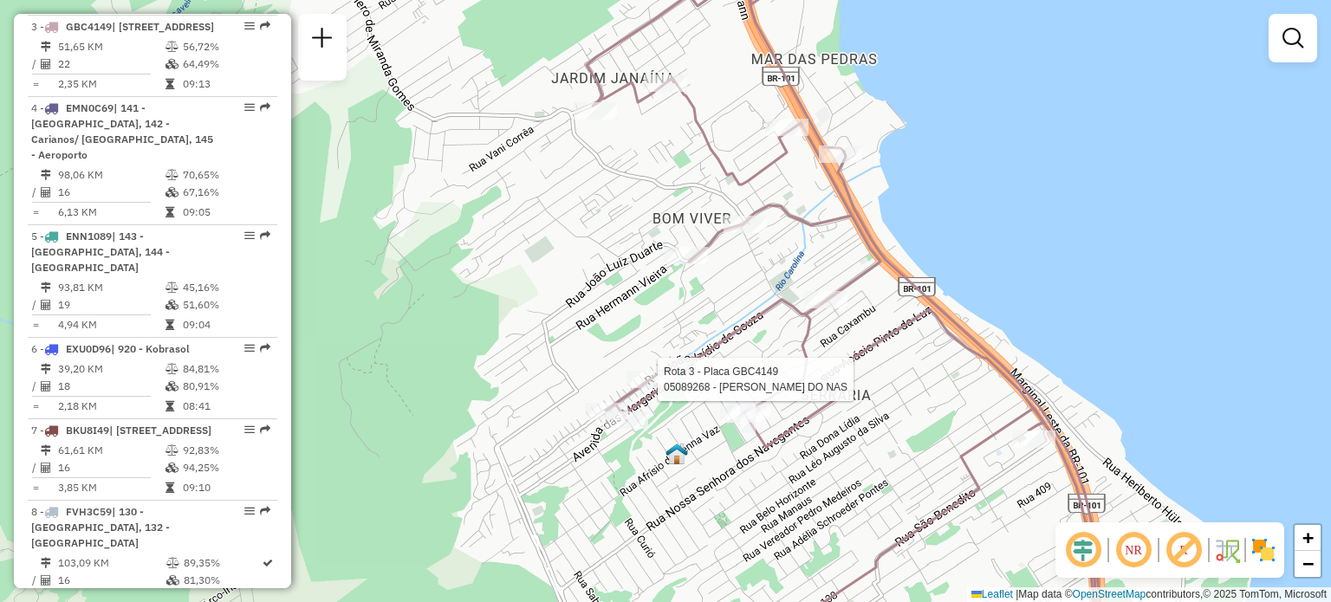
drag, startPoint x: 734, startPoint y: 270, endPoint x: 697, endPoint y: 302, distance: 49.7
click at [700, 302] on div "Rota 3 - Placa GBC4149 05089268 - NELCI RIBEIRO DO NAS Janela de atendimento Gr…" at bounding box center [665, 301] width 1331 height 602
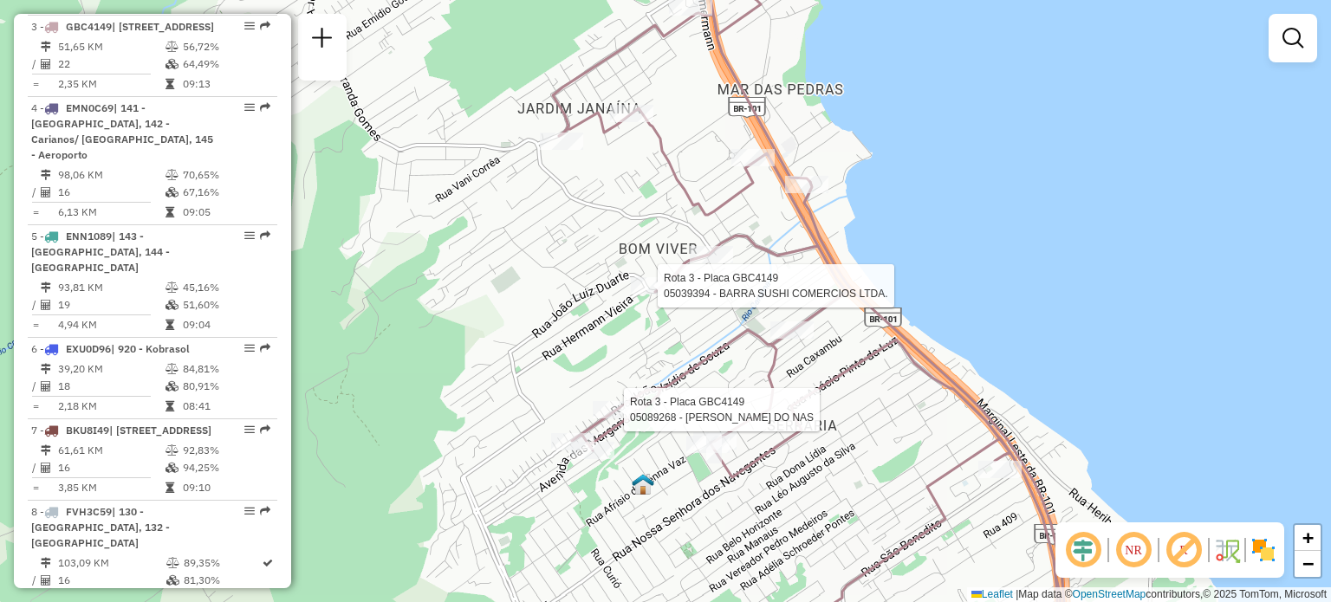
select select "**********"
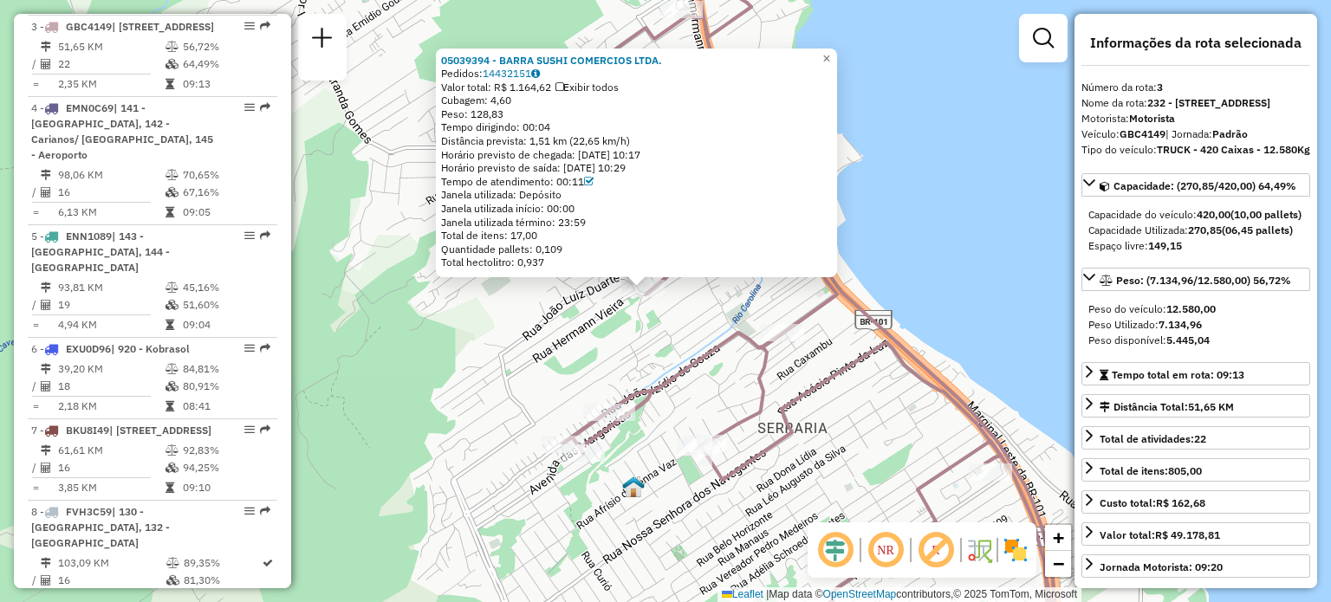
drag, startPoint x: 898, startPoint y: 327, endPoint x: 875, endPoint y: 315, distance: 25.6
click at [875, 315] on icon at bounding box center [926, 418] width 263 height 466
